Goal: Task Accomplishment & Management: Use online tool/utility

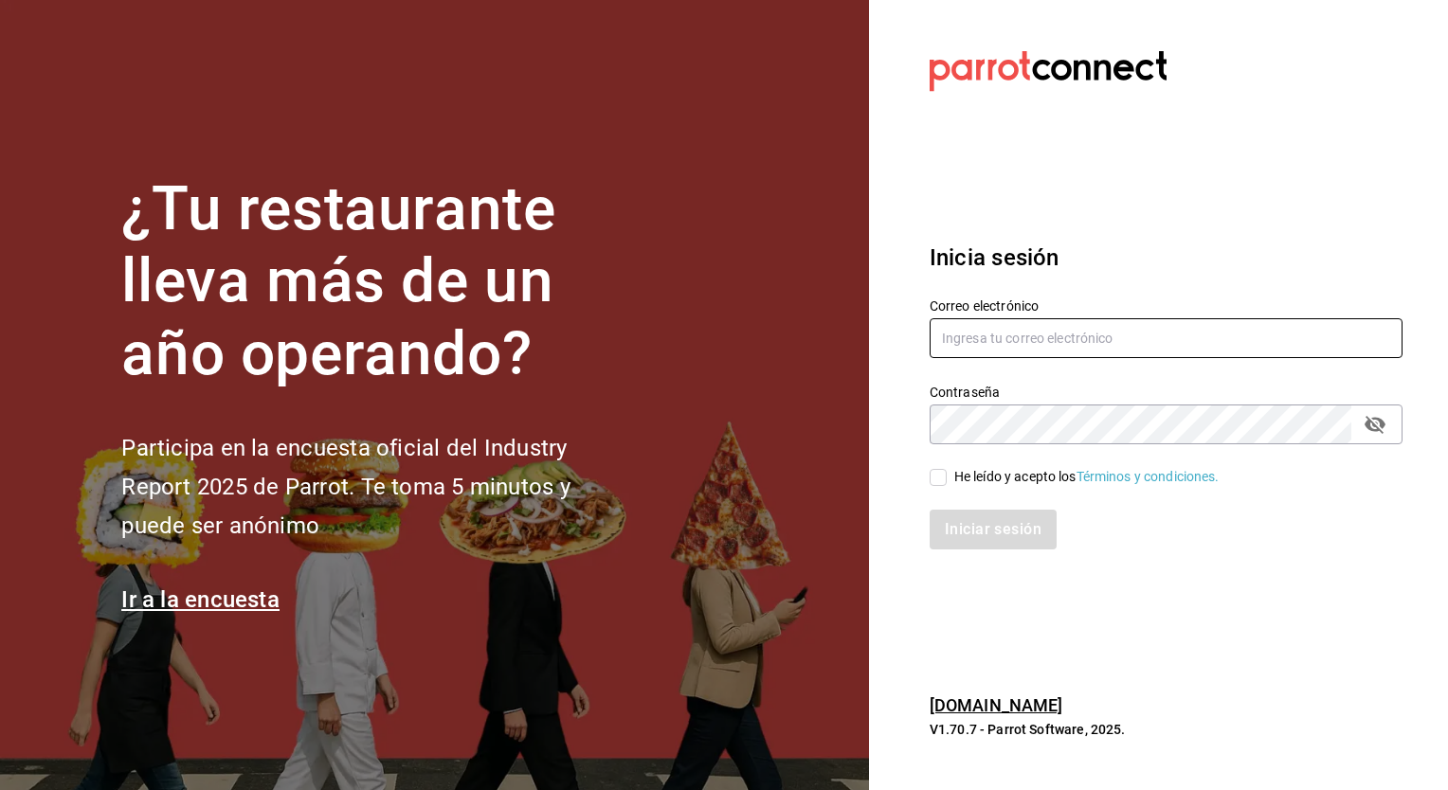
type input "[PERSON_NAME][EMAIL_ADDRESS][PERSON_NAME][DOMAIN_NAME]"
click at [938, 479] on input "He leído y acepto los Términos y condiciones." at bounding box center [938, 477] width 17 height 17
checkbox input "true"
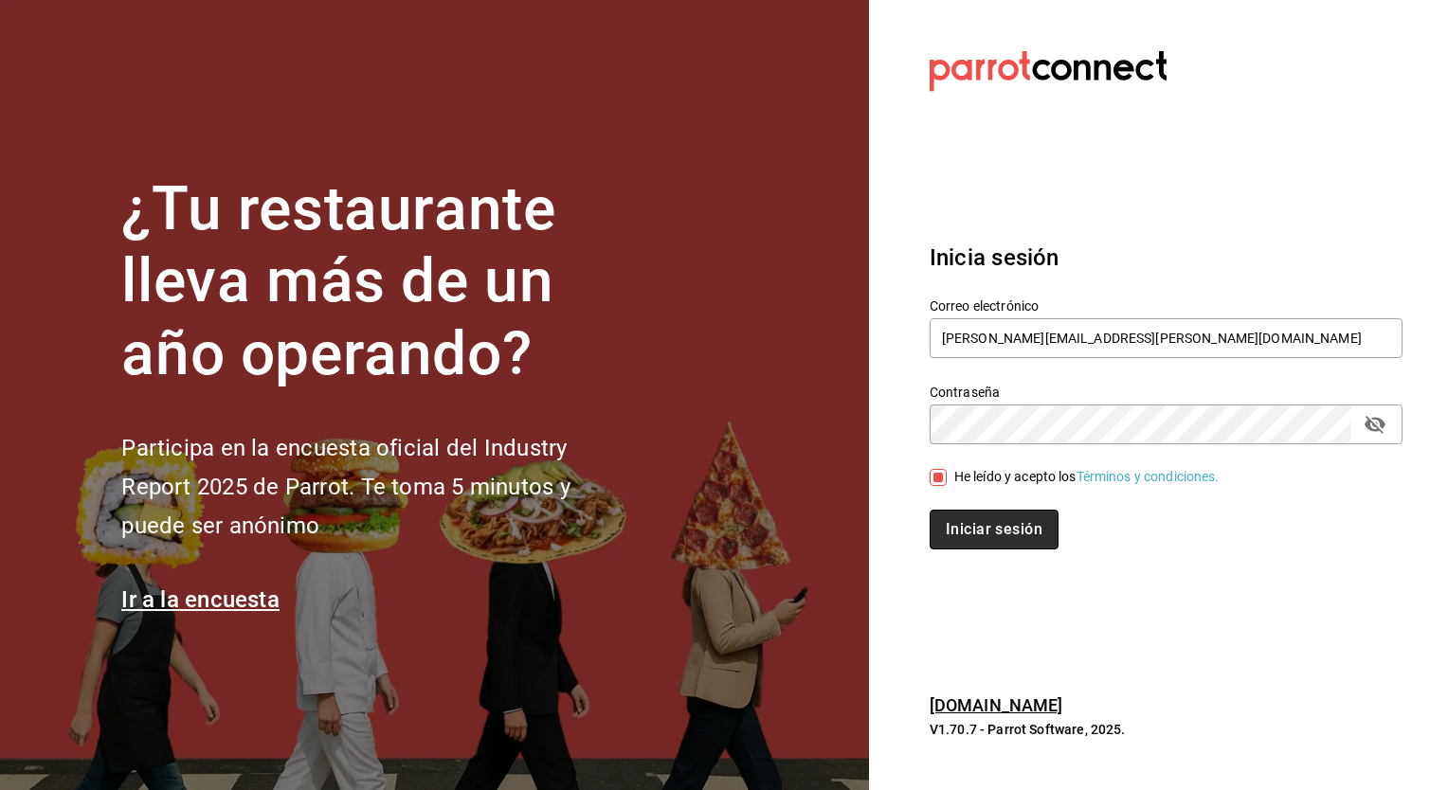
click at [965, 523] on button "Iniciar sesión" at bounding box center [994, 530] width 129 height 40
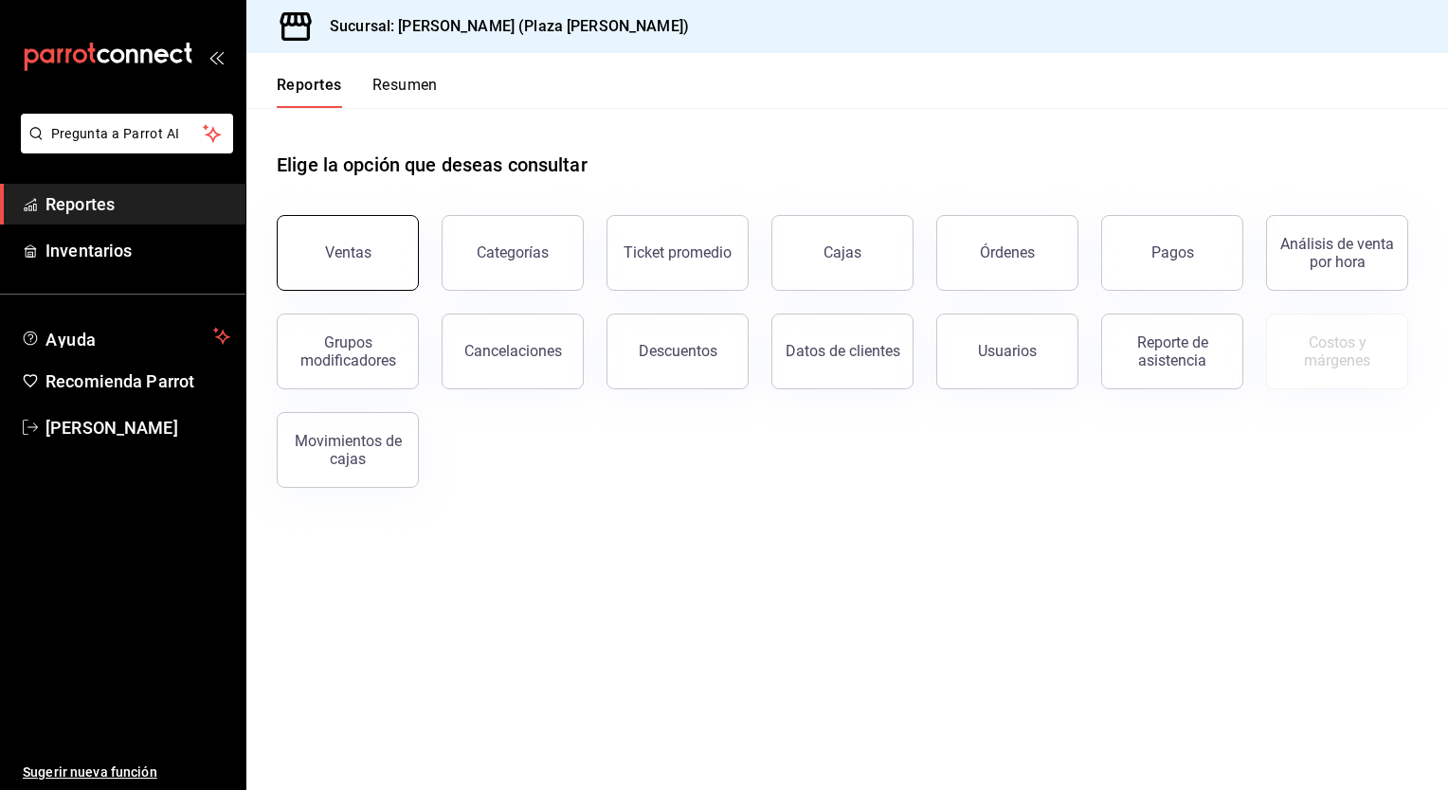
click at [337, 254] on div "Ventas" at bounding box center [348, 253] width 46 height 18
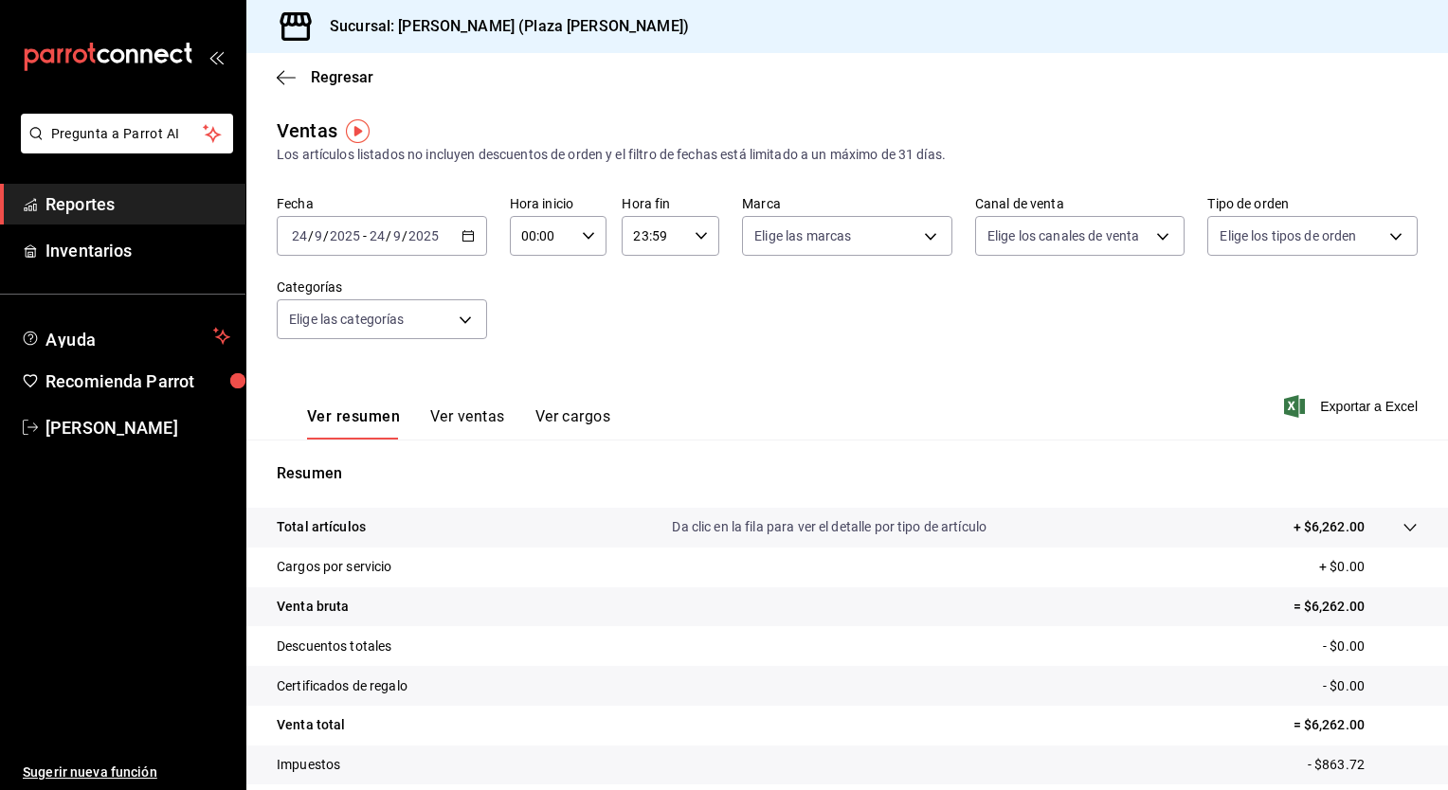
click at [462, 239] on icon "button" at bounding box center [467, 235] width 13 height 13
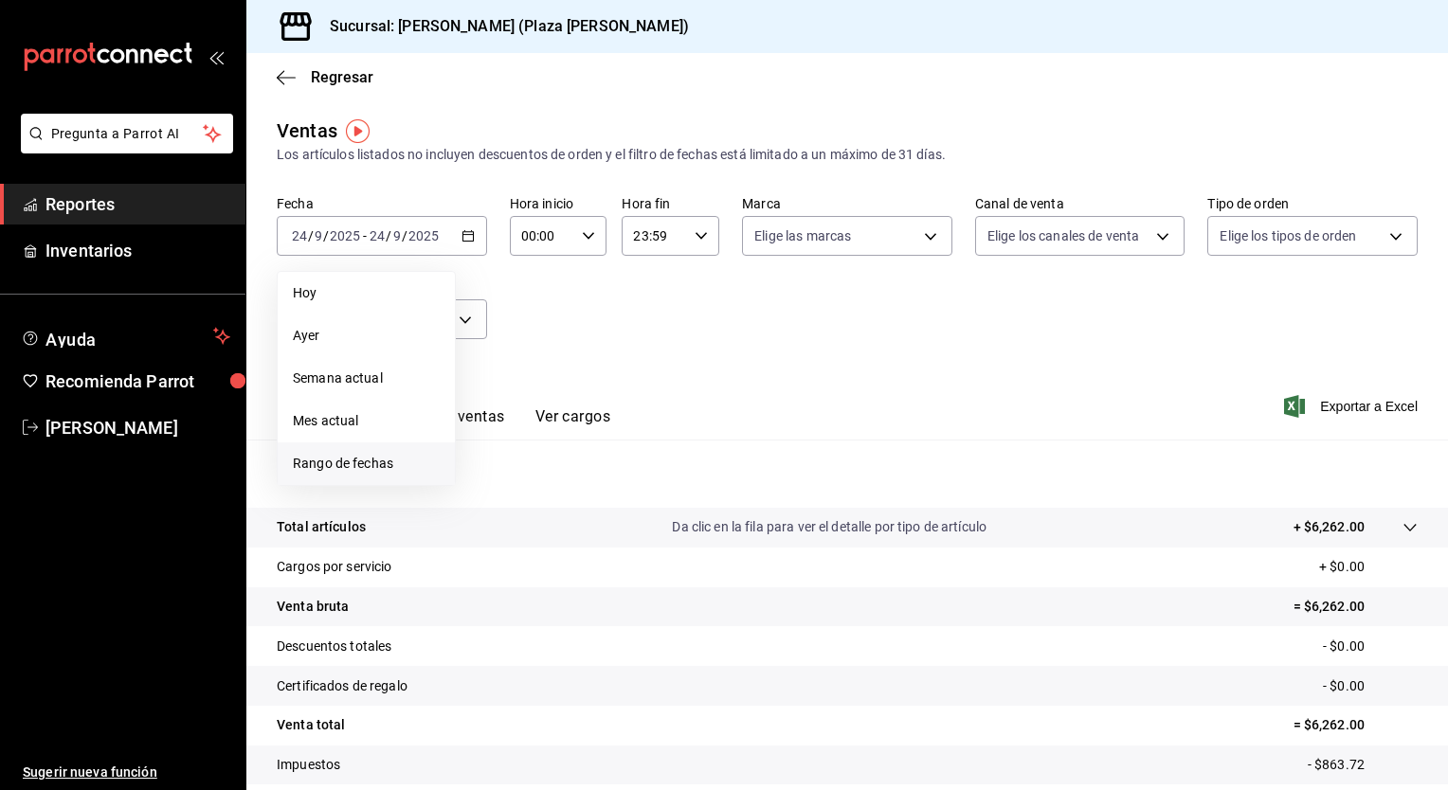
click at [373, 454] on span "Rango de fechas" at bounding box center [366, 464] width 147 height 20
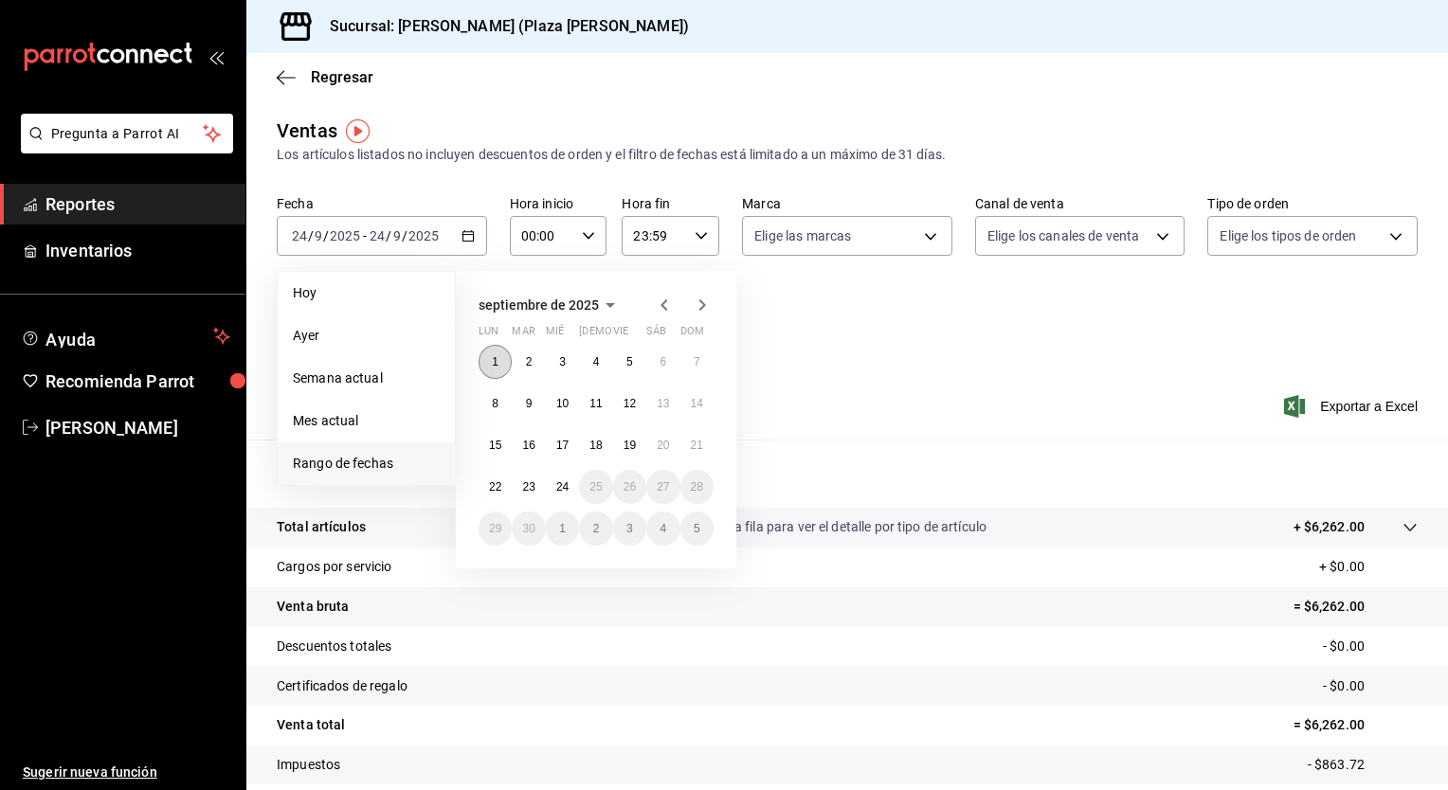
click at [495, 364] on abbr "1" at bounding box center [495, 361] width 7 height 13
click at [562, 490] on abbr "24" at bounding box center [562, 486] width 12 height 13
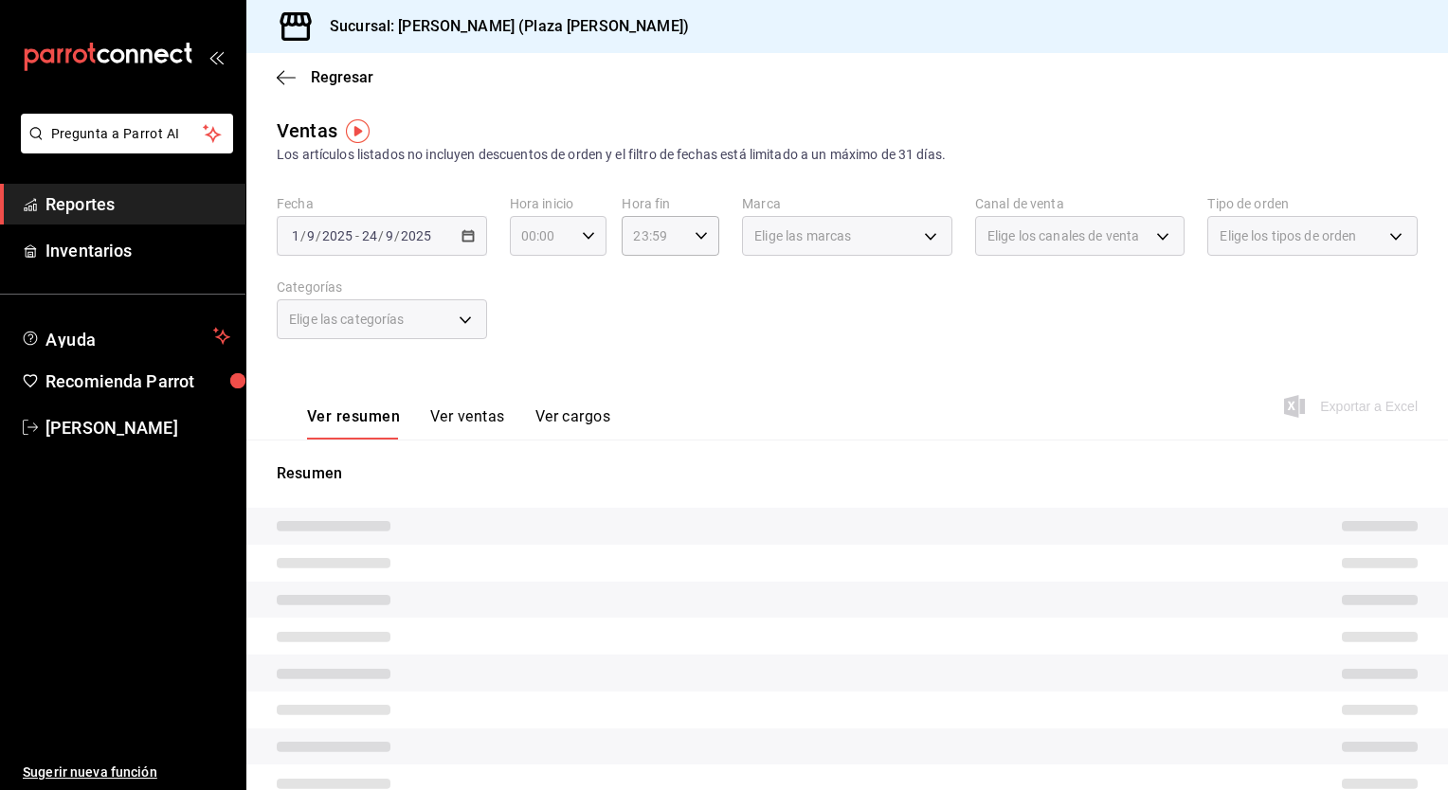
click at [587, 241] on icon "button" at bounding box center [588, 235] width 13 height 13
click at [528, 335] on button "05" at bounding box center [531, 322] width 41 height 38
type input "05:00"
click at [531, 325] on span "05" at bounding box center [531, 322] width 18 height 15
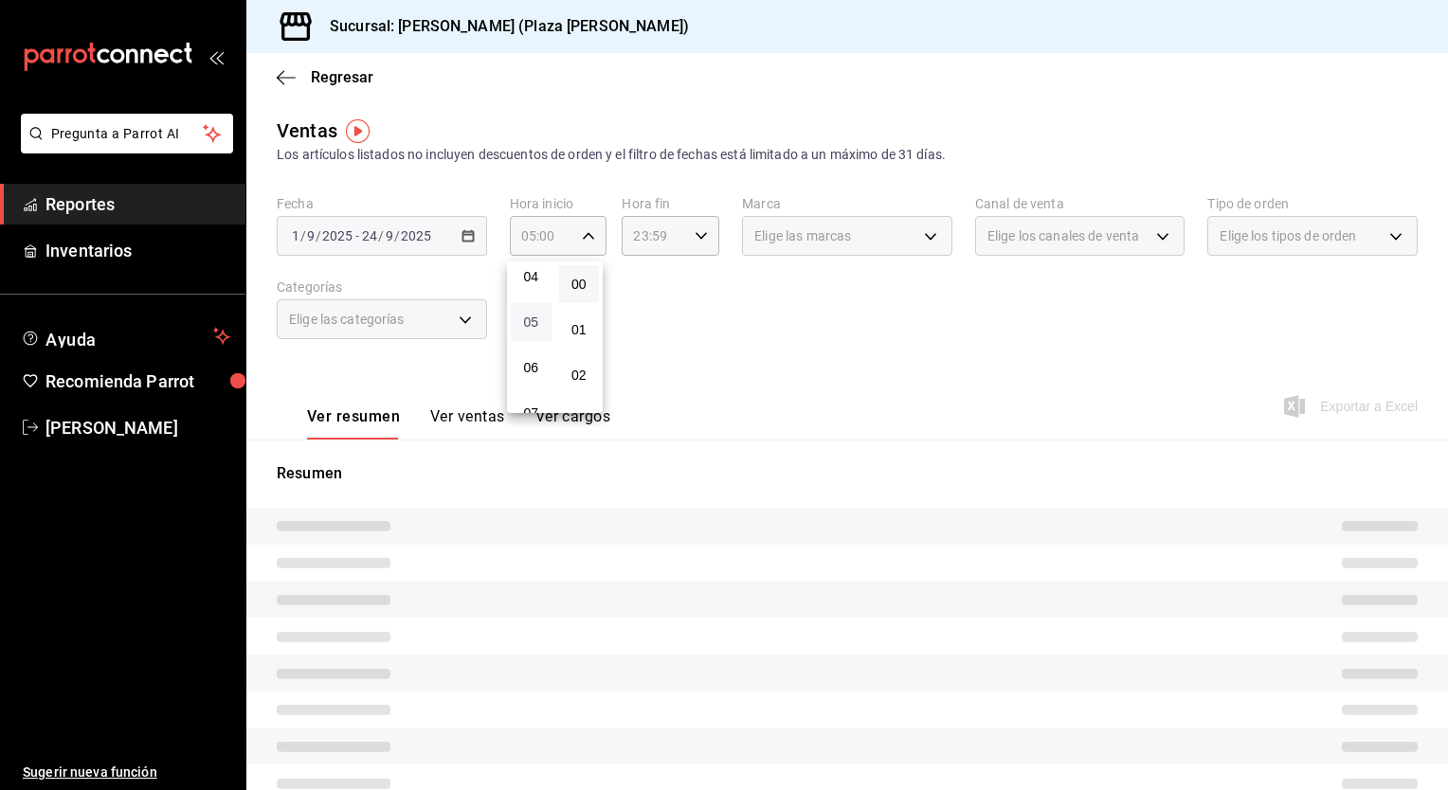
click at [527, 330] on span "05" at bounding box center [531, 322] width 18 height 15
click at [634, 226] on div at bounding box center [724, 395] width 1448 height 790
click at [696, 239] on \(Stroke\) "button" at bounding box center [701, 235] width 11 height 7
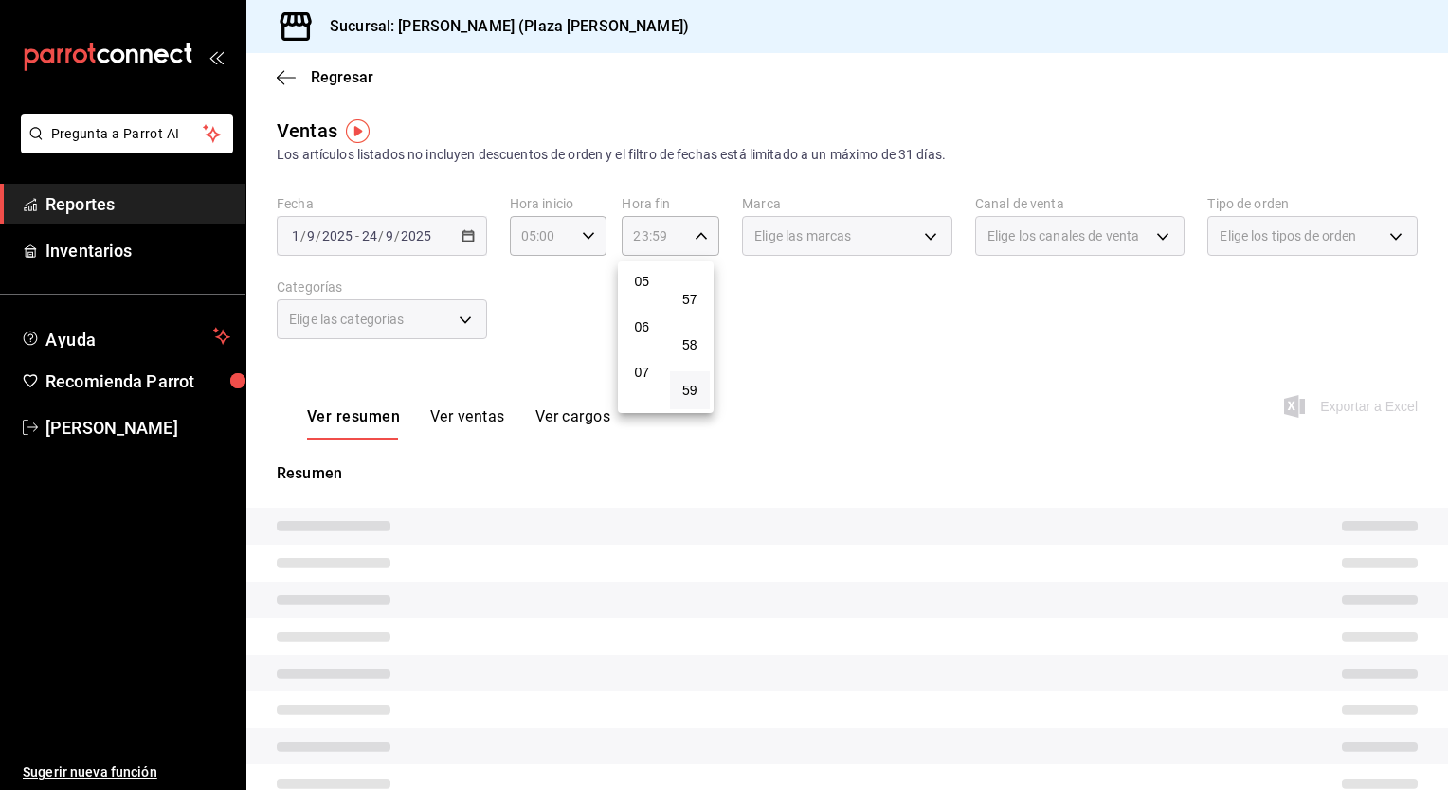
scroll to position [200, 0]
click at [652, 310] on button "05" at bounding box center [642, 312] width 41 height 38
type input "05:59"
click at [773, 328] on div at bounding box center [724, 395] width 1448 height 790
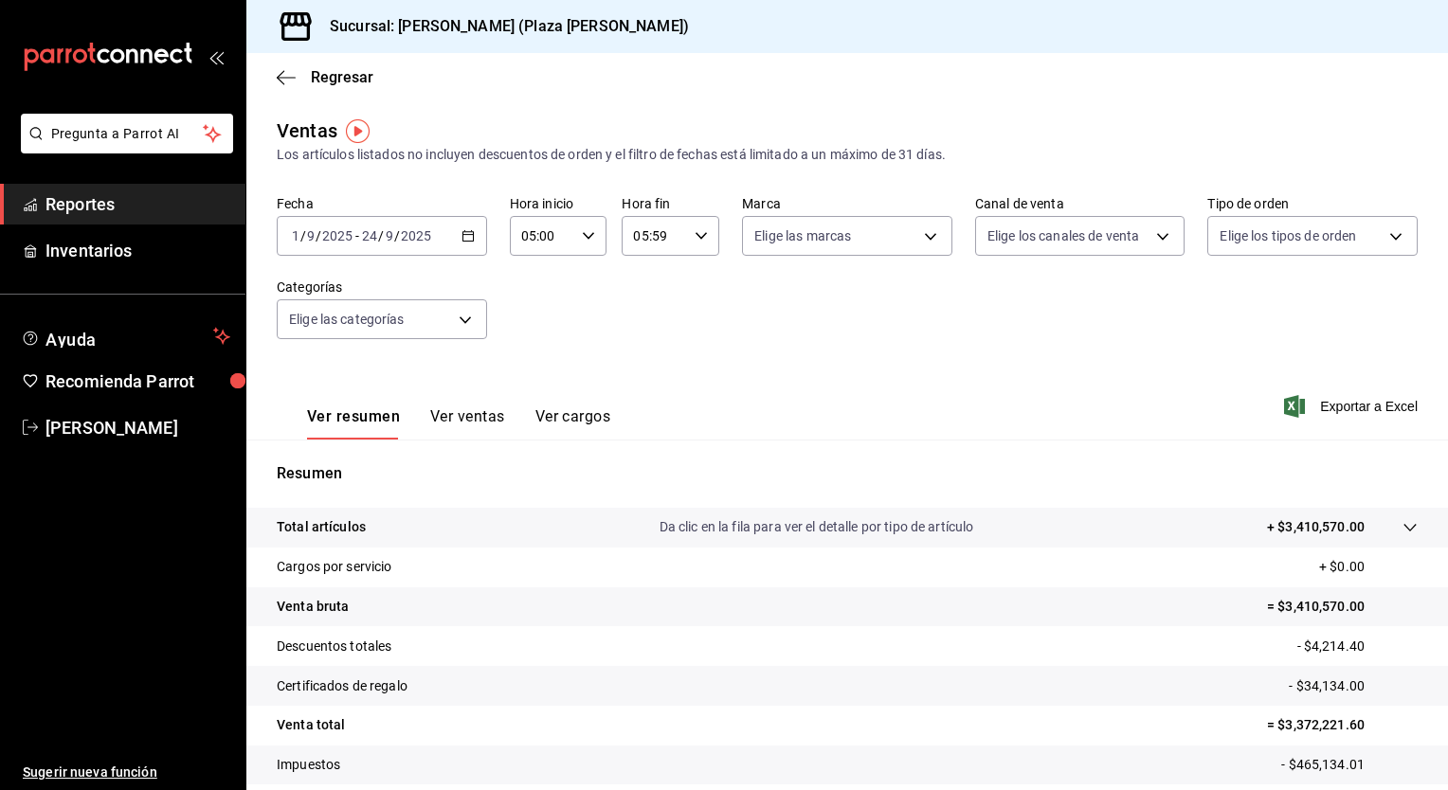
click at [972, 320] on div "Fecha [DATE] [DATE] - [DATE] [DATE] Hora inicio 05:00 Hora inicio Hora fin 05:5…" at bounding box center [847, 278] width 1141 height 167
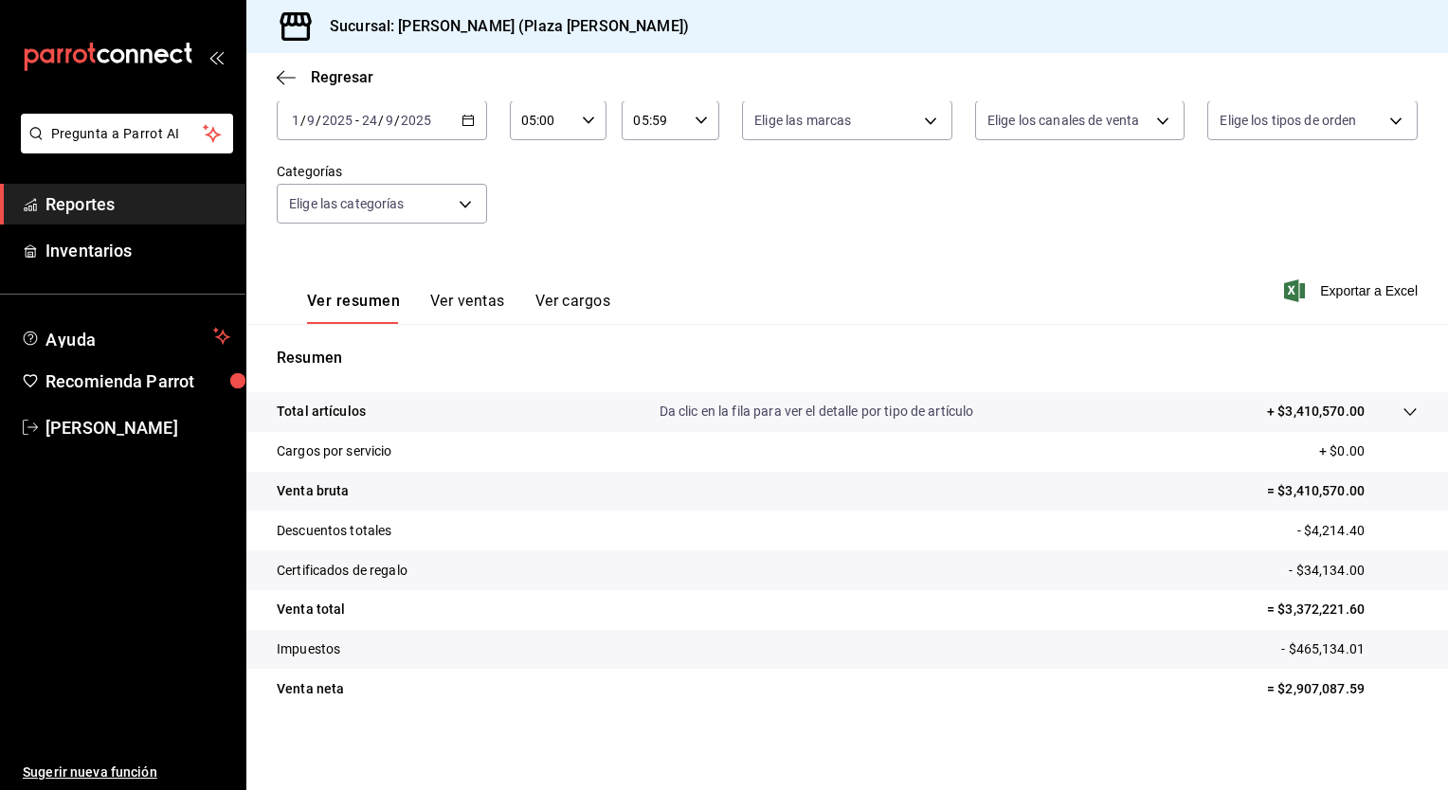
scroll to position [117, 0]
click at [910, 555] on tr "Certificados de regalo - $34,134.00" at bounding box center [847, 569] width 1202 height 40
